Goal: Information Seeking & Learning: Learn about a topic

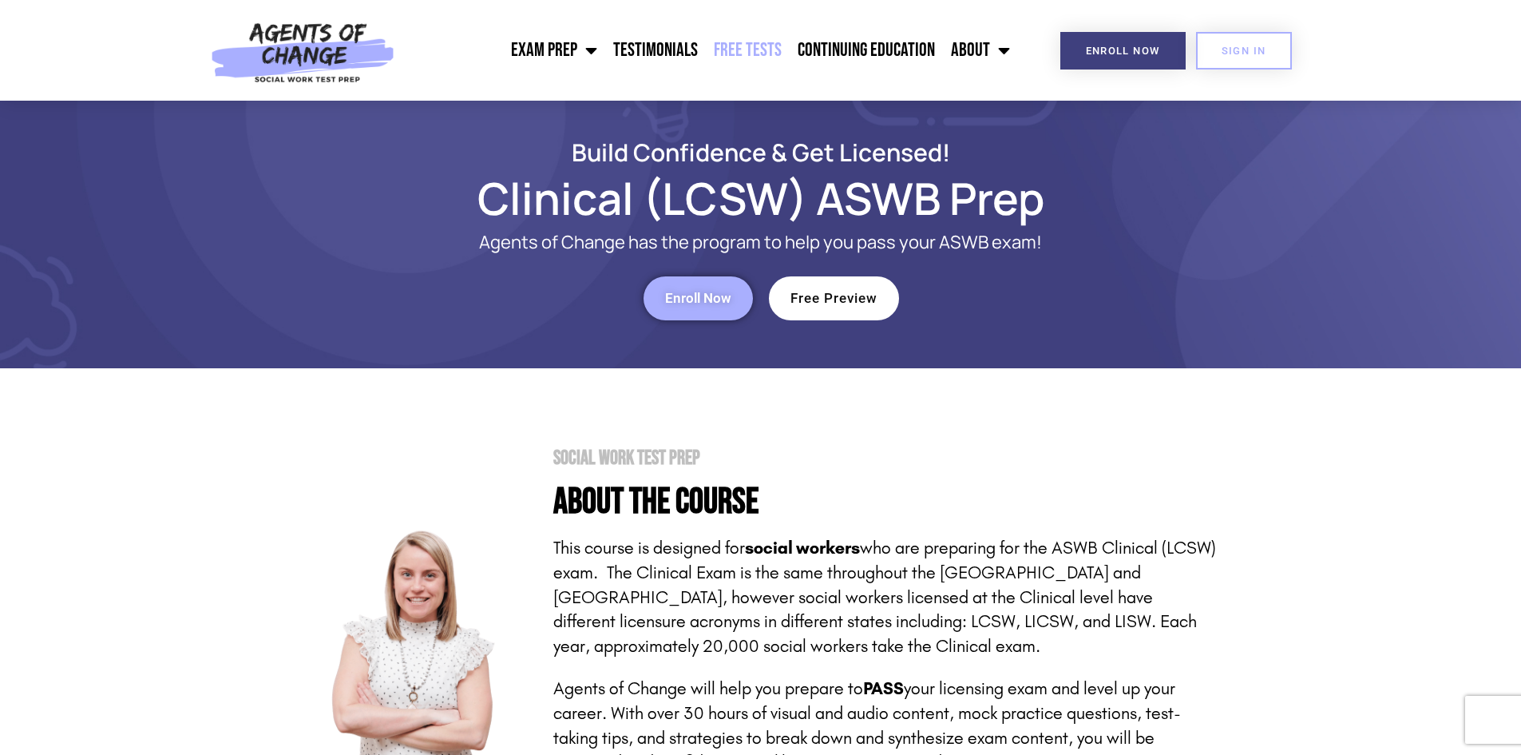
click at [760, 43] on link "Free Tests" at bounding box center [748, 50] width 84 height 40
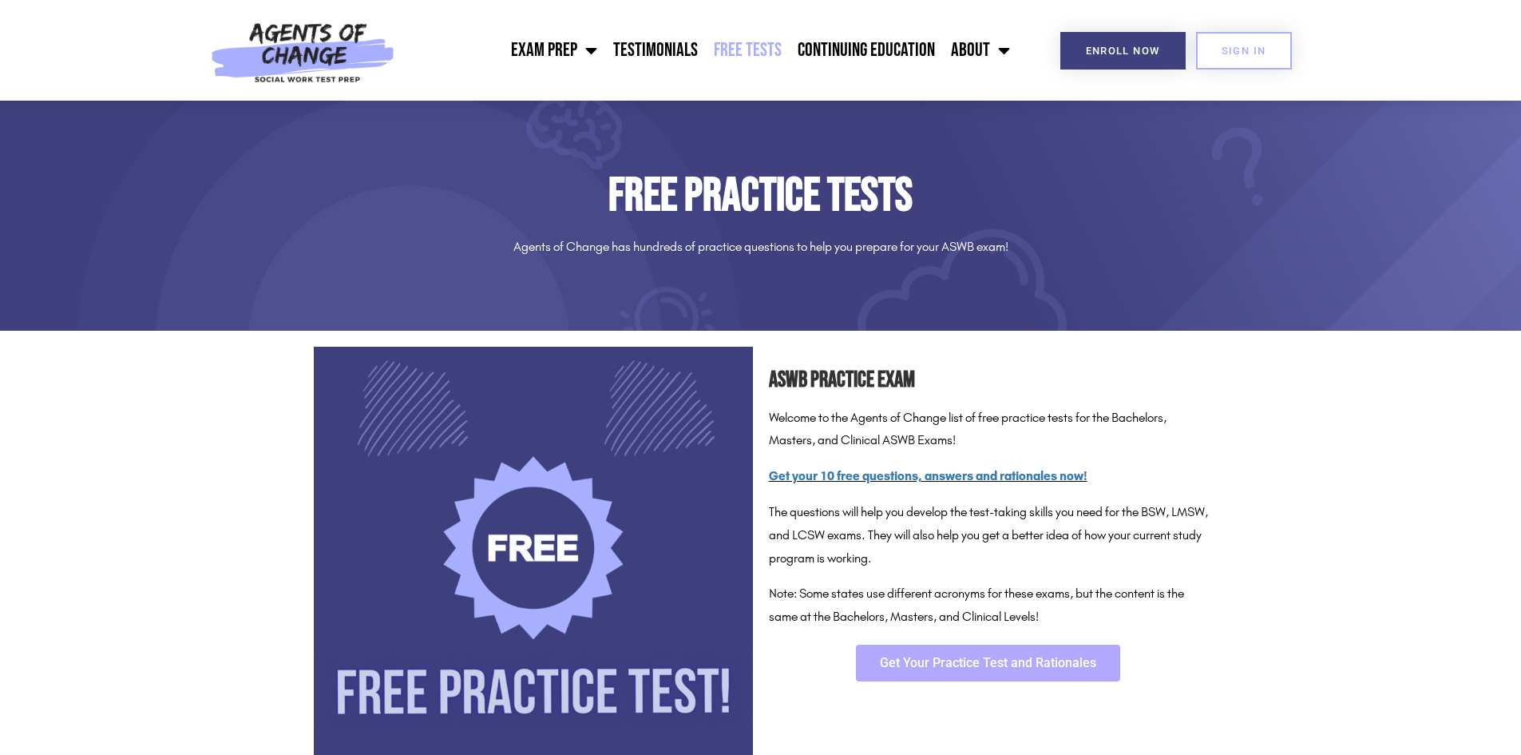
click at [1053, 657] on span "Get Your Practice Test and Rationales" at bounding box center [988, 663] width 216 height 13
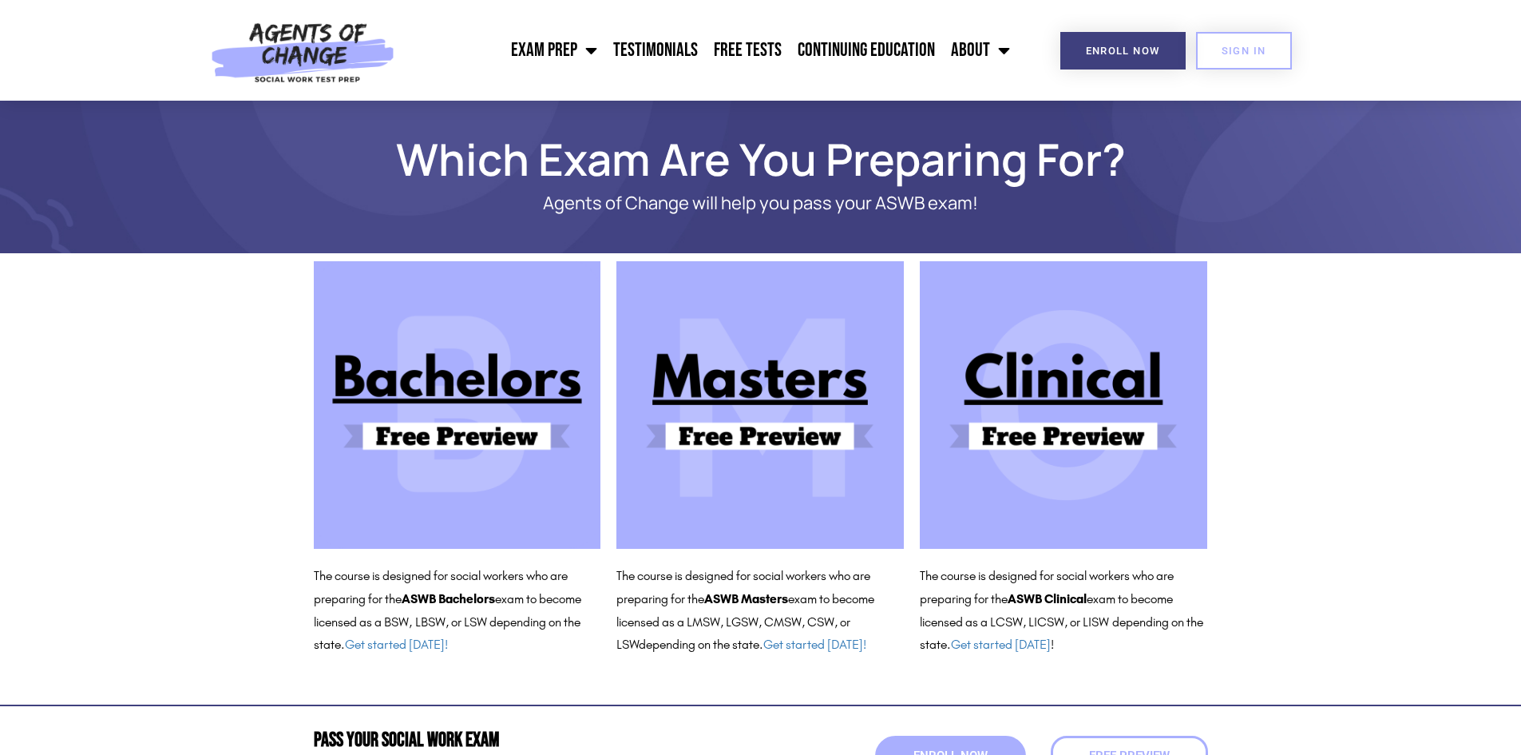
click at [800, 434] on img at bounding box center [761, 405] width 288 height 288
